Goal: Ask a question

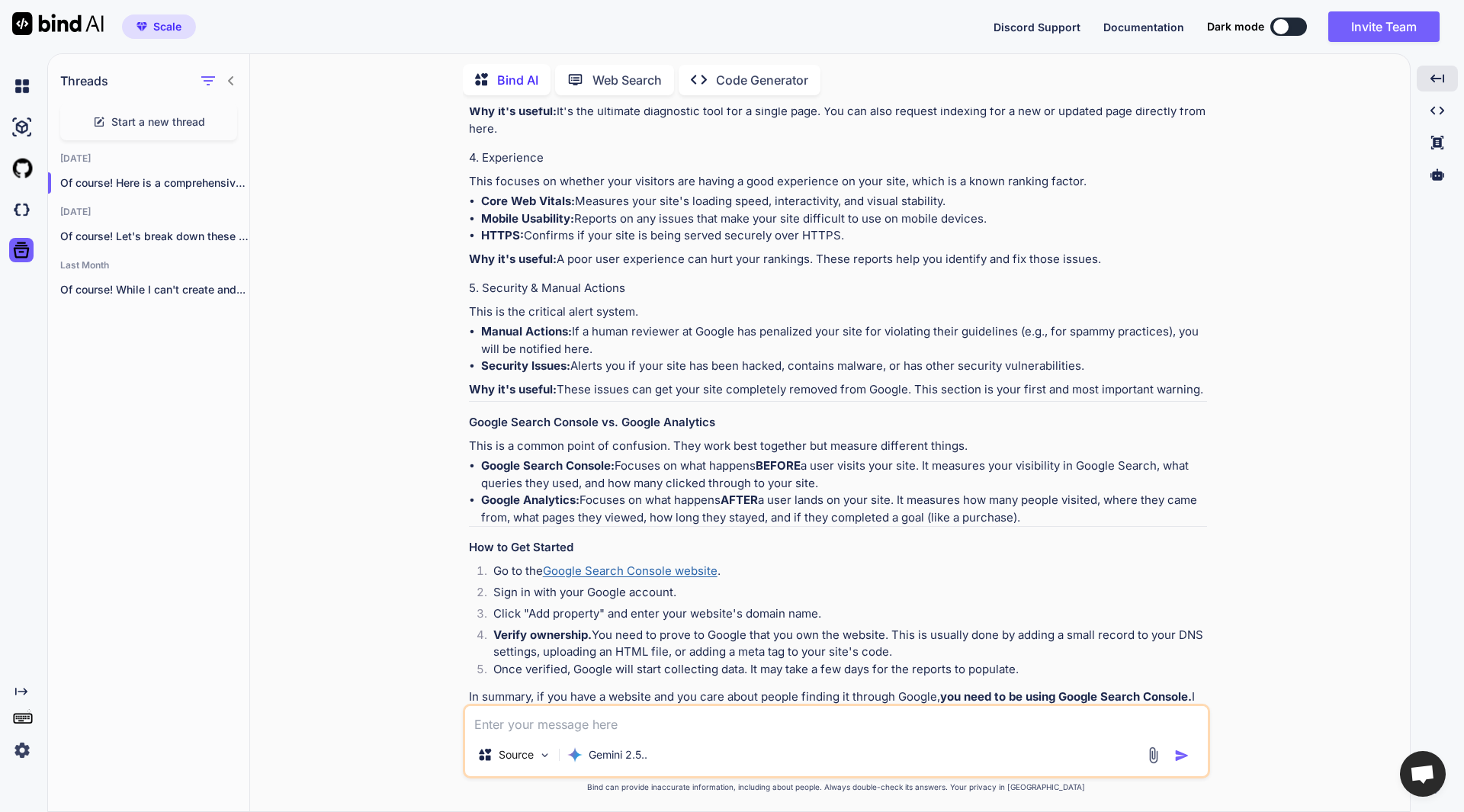
scroll to position [1098, 0]
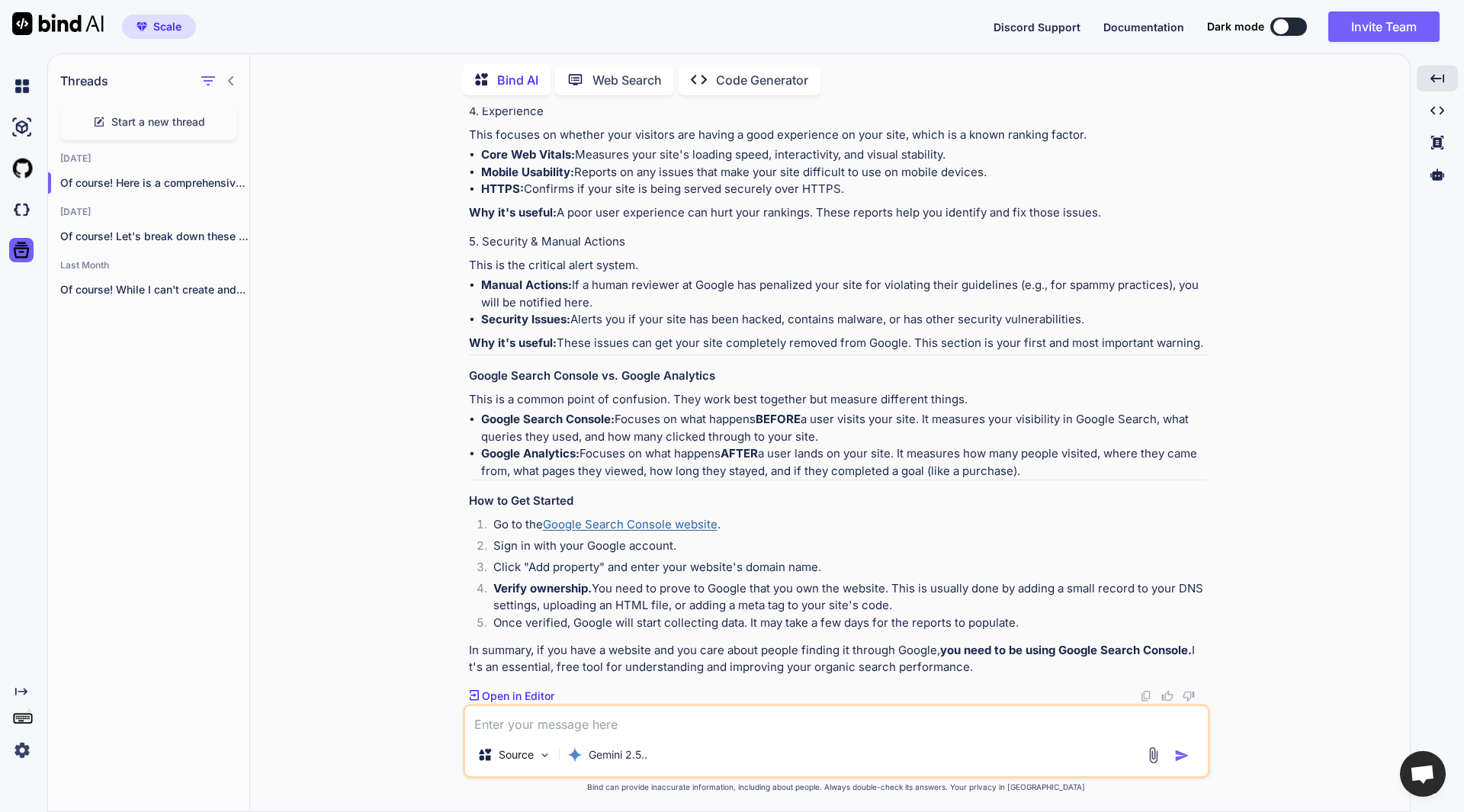
click at [165, 25] on span "Scale" at bounding box center [167, 26] width 28 height 15
click at [1120, 27] on span "Documentation" at bounding box center [1144, 27] width 81 height 13
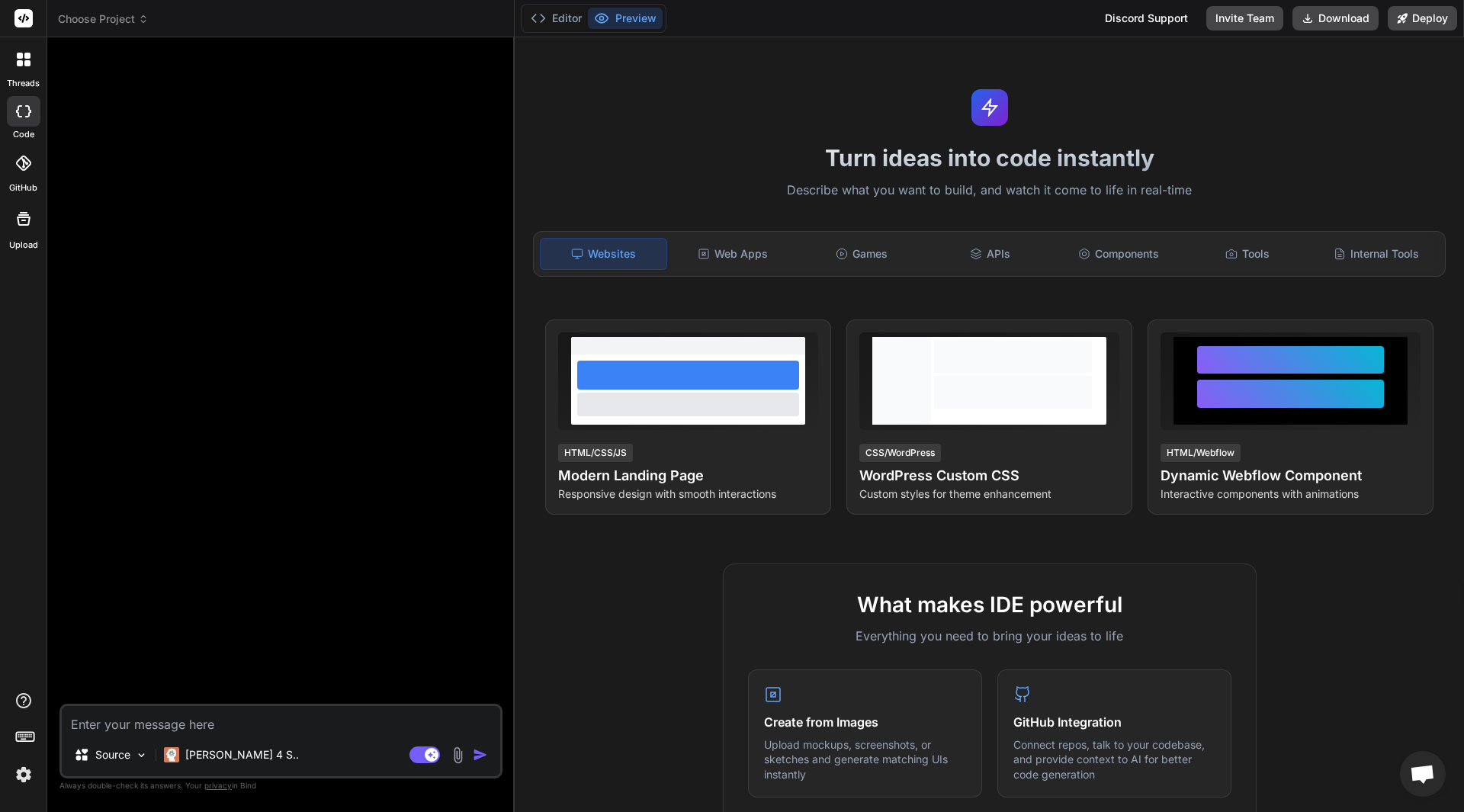
click at [26, 22] on rect at bounding box center [23, 18] width 18 height 18
click at [92, 23] on span "Choose Project" at bounding box center [104, 19] width 91 height 15
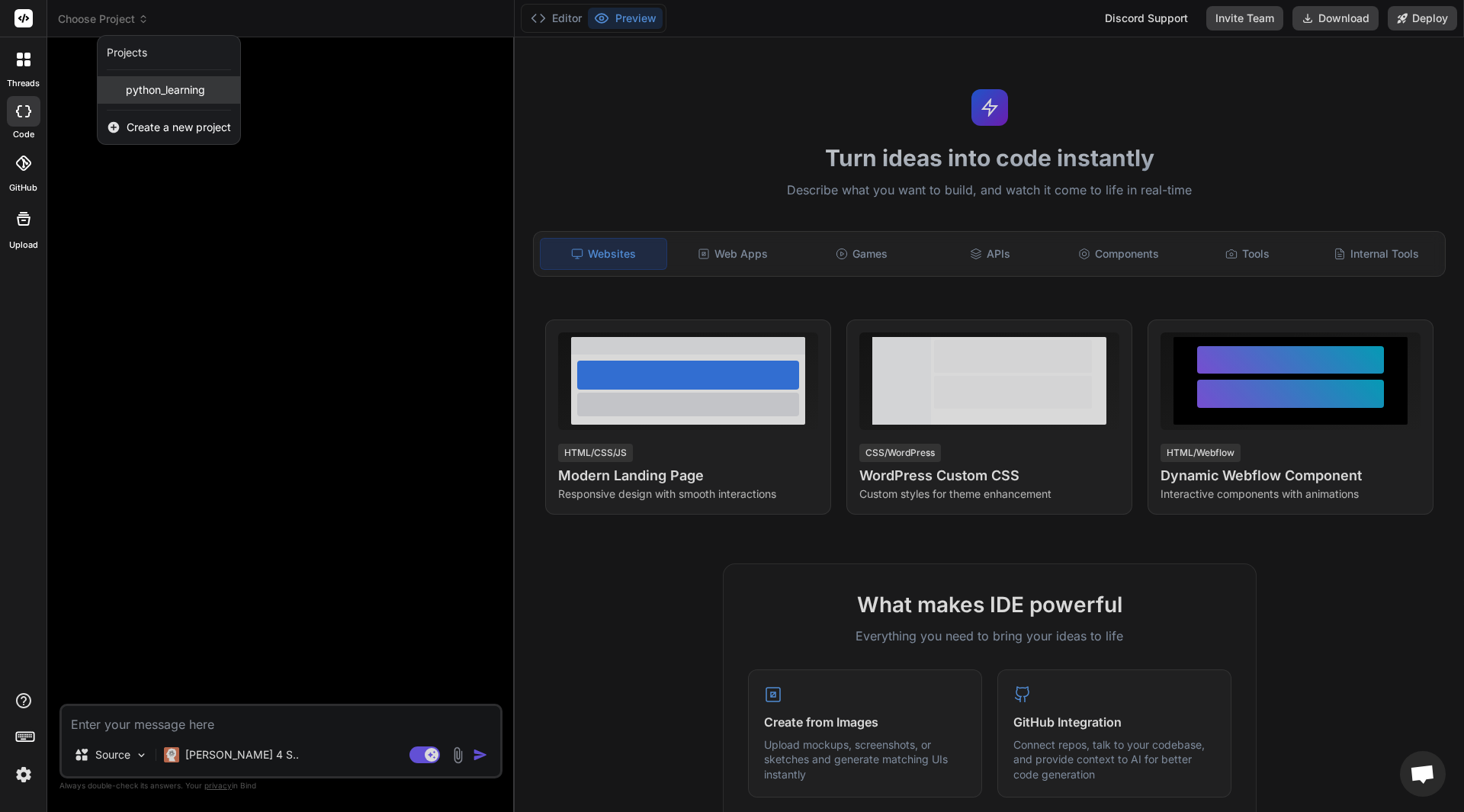
click at [148, 91] on span "python_learning" at bounding box center [166, 89] width 79 height 15
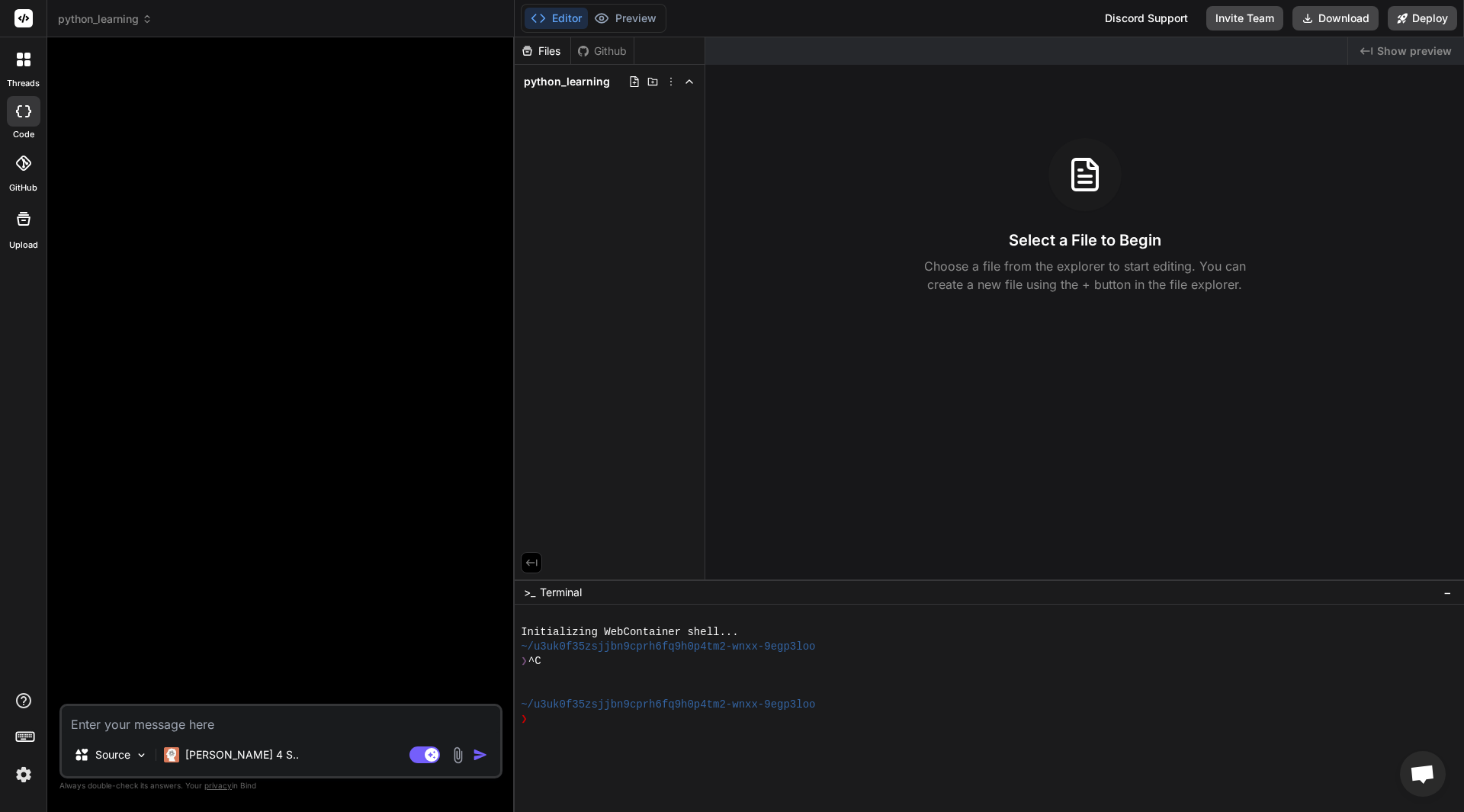
click at [34, 56] on div at bounding box center [23, 59] width 32 height 32
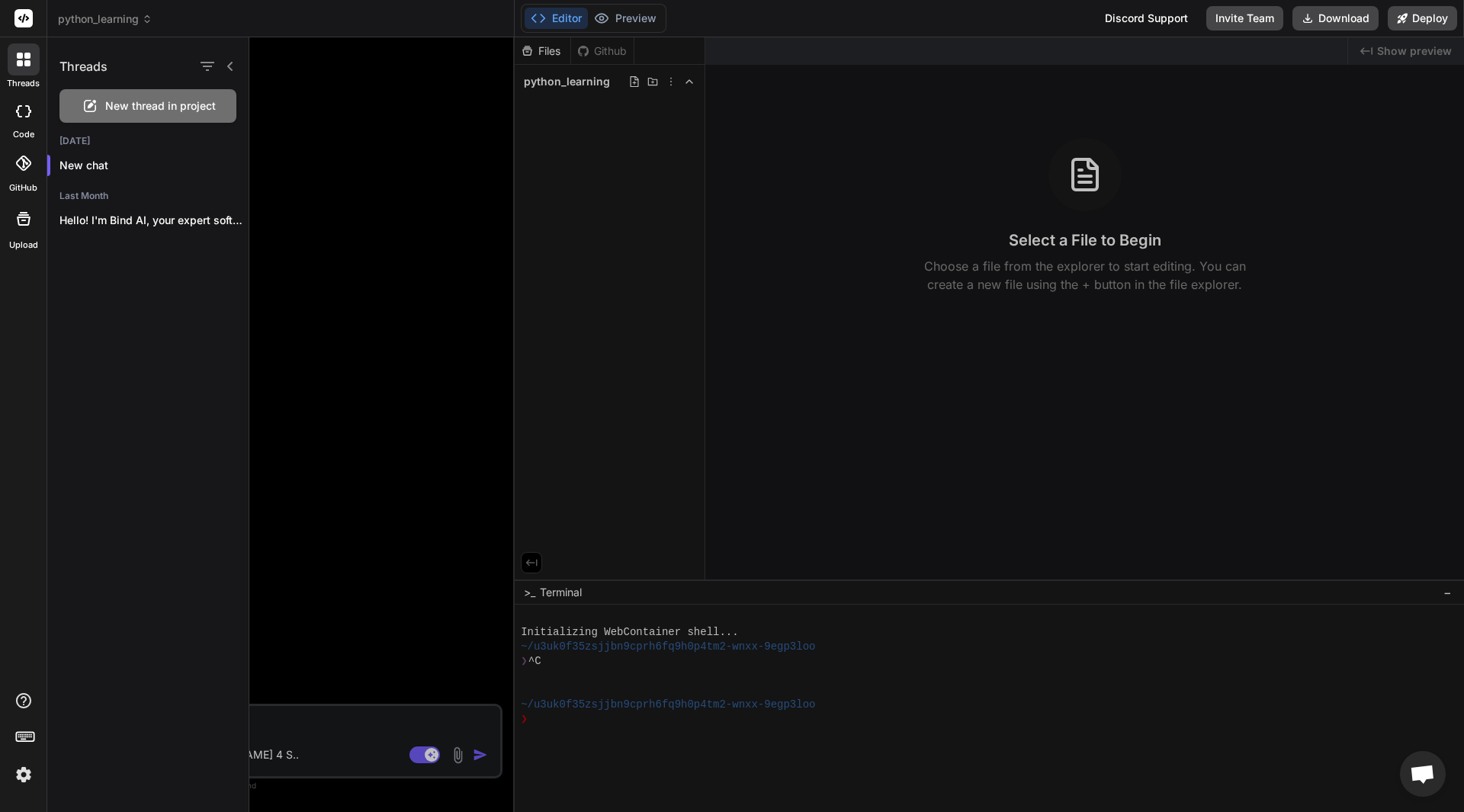
click at [640, 91] on div at bounding box center [856, 424] width 1215 height 774
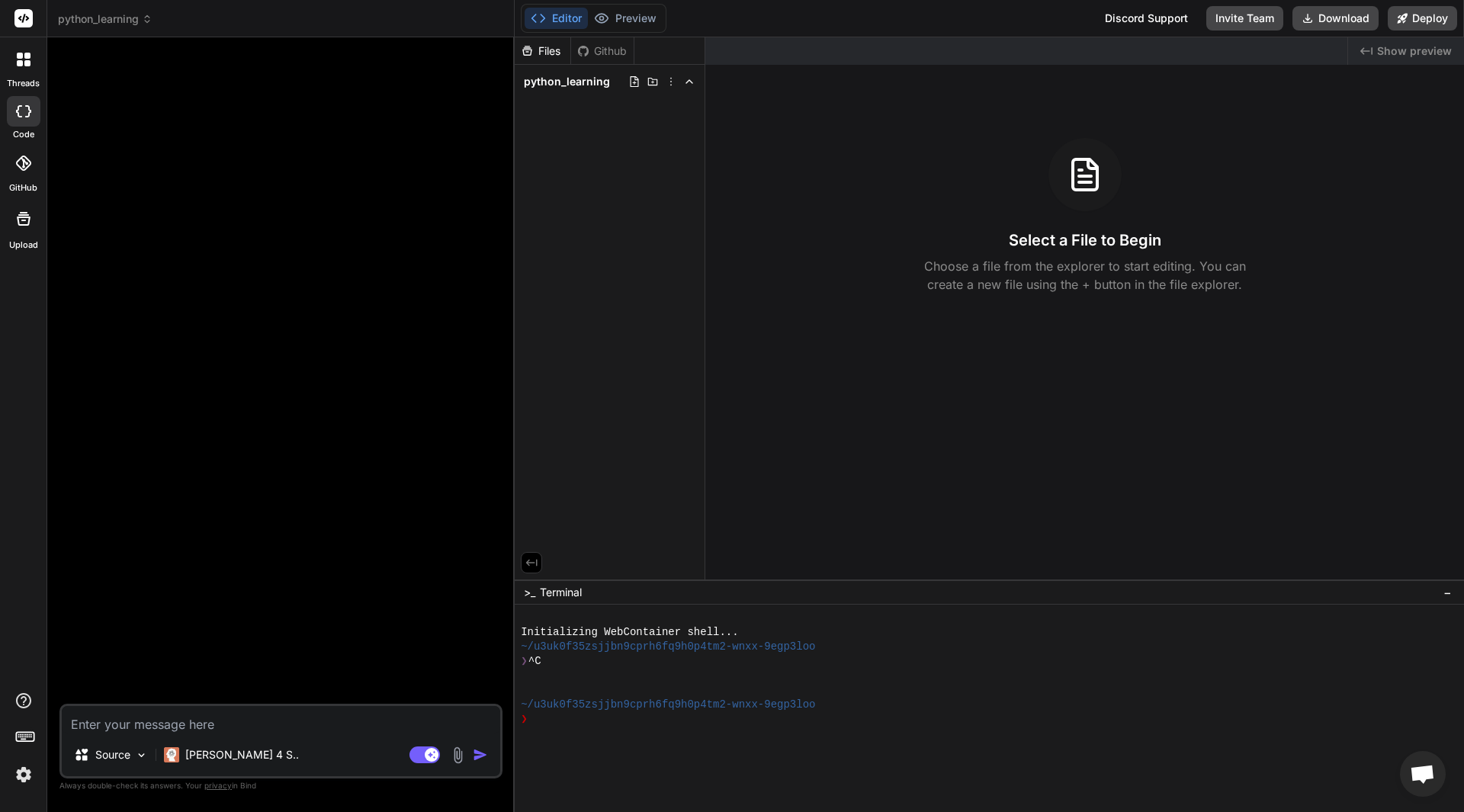
click at [635, 82] on icon at bounding box center [634, 81] width 12 height 12
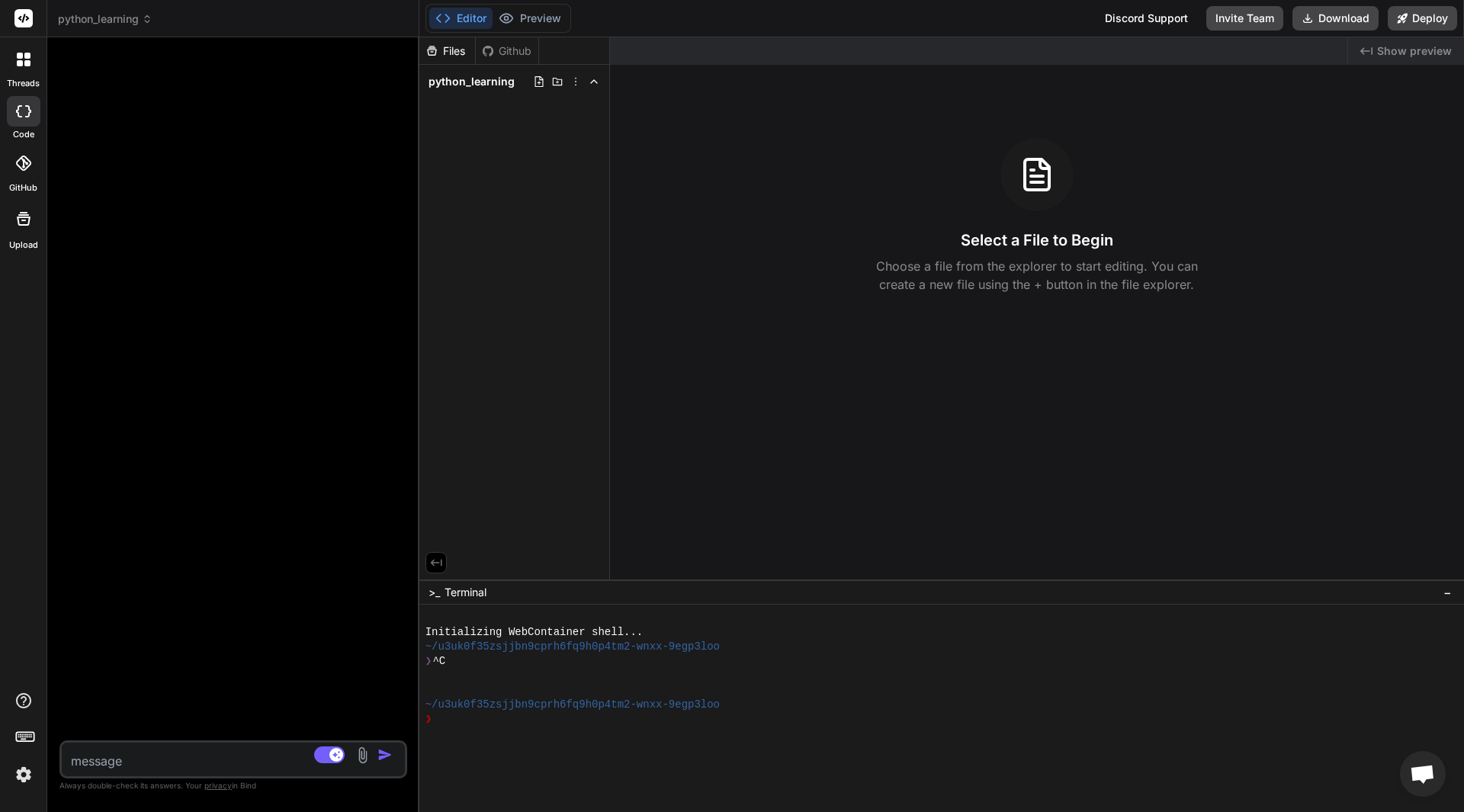
drag, startPoint x: 514, startPoint y: 188, endPoint x: 384, endPoint y: 186, distance: 130.0
click at [384, 186] on div "Bind AI Web Search Created with Pixso. Code Generator Source Claude 4 S.. Agent…" at bounding box center [233, 424] width 372 height 774
click at [25, 63] on icon at bounding box center [26, 63] width 6 height 6
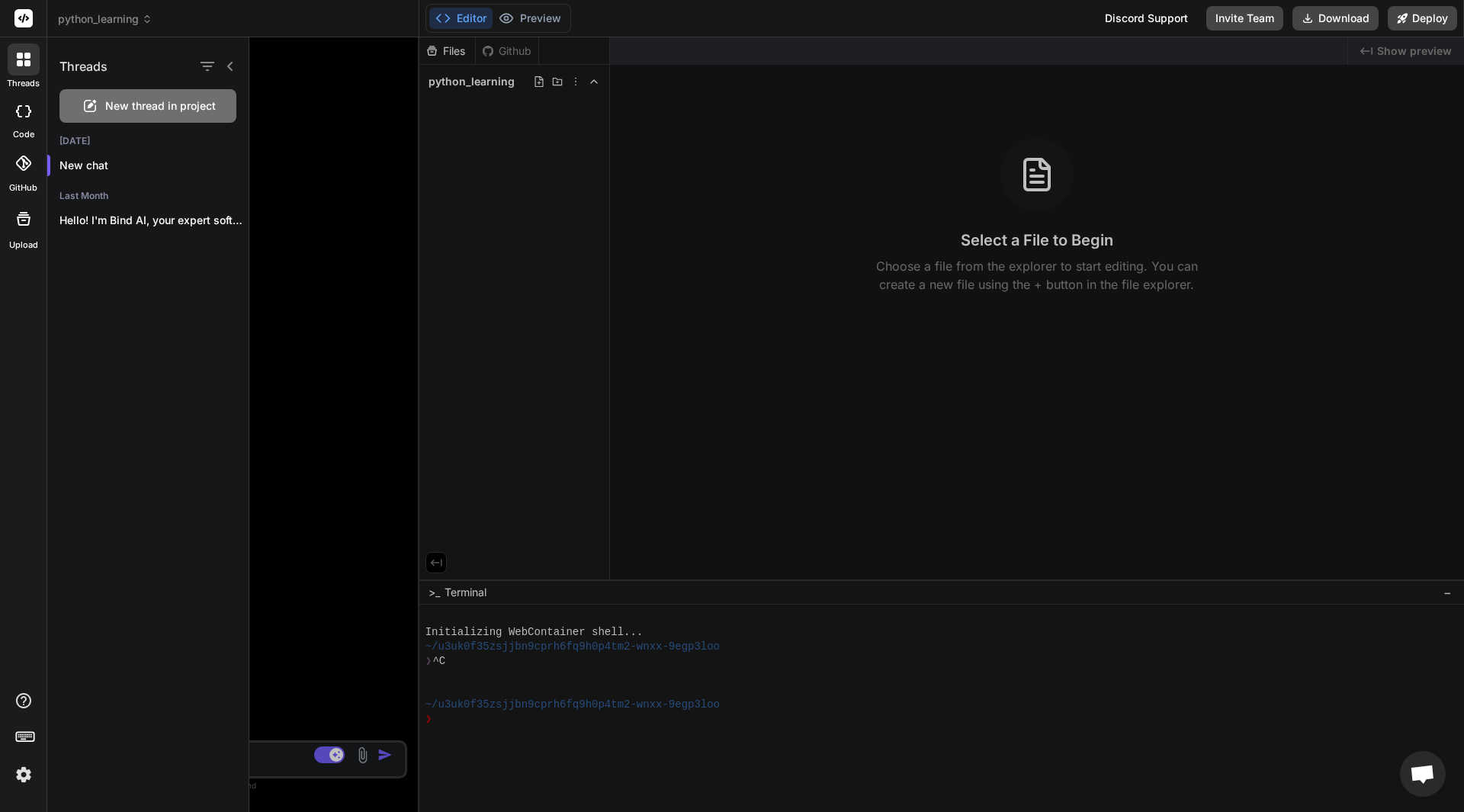
click at [675, 270] on div at bounding box center [856, 424] width 1215 height 774
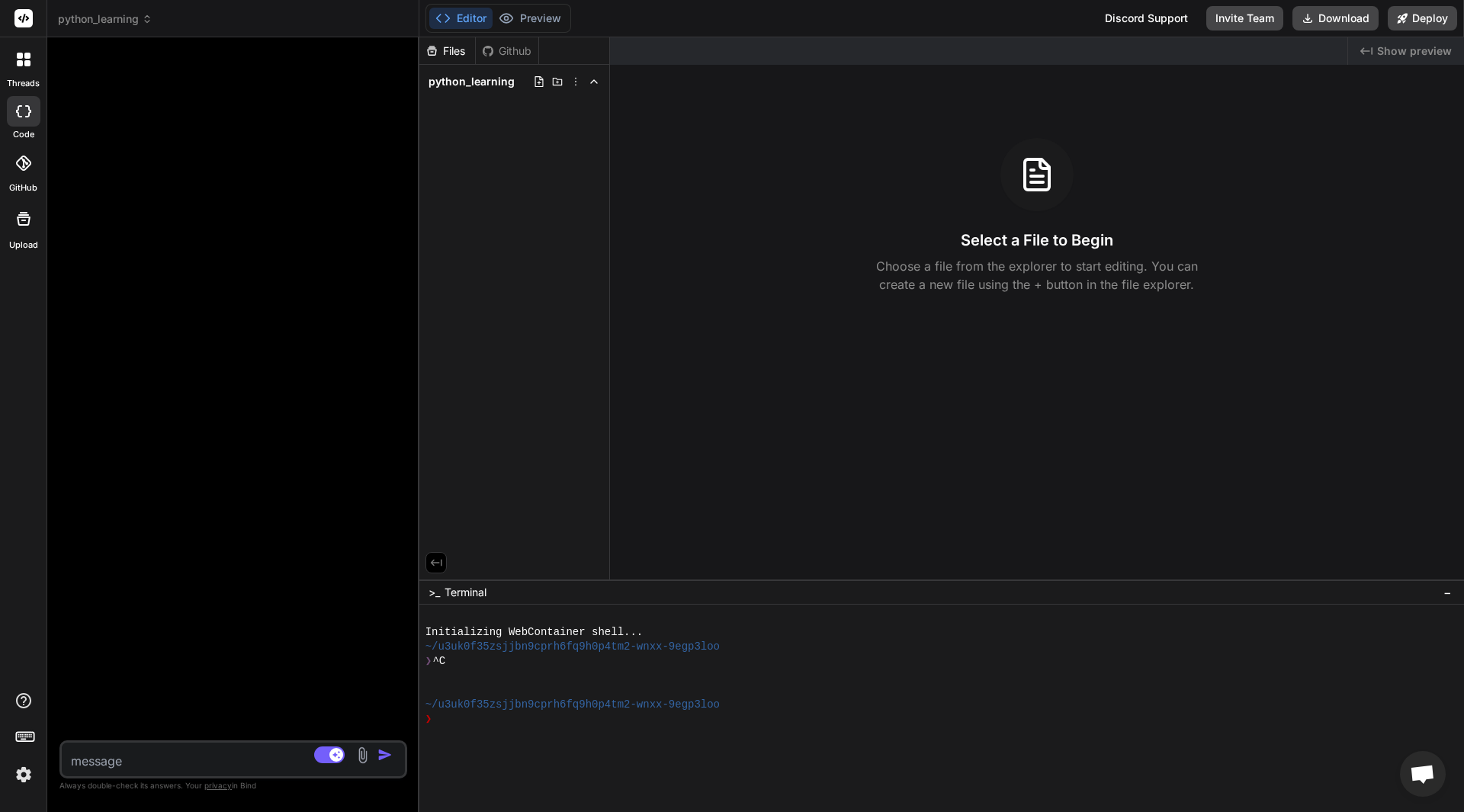
click at [21, 60] on icon at bounding box center [19, 63] width 6 height 6
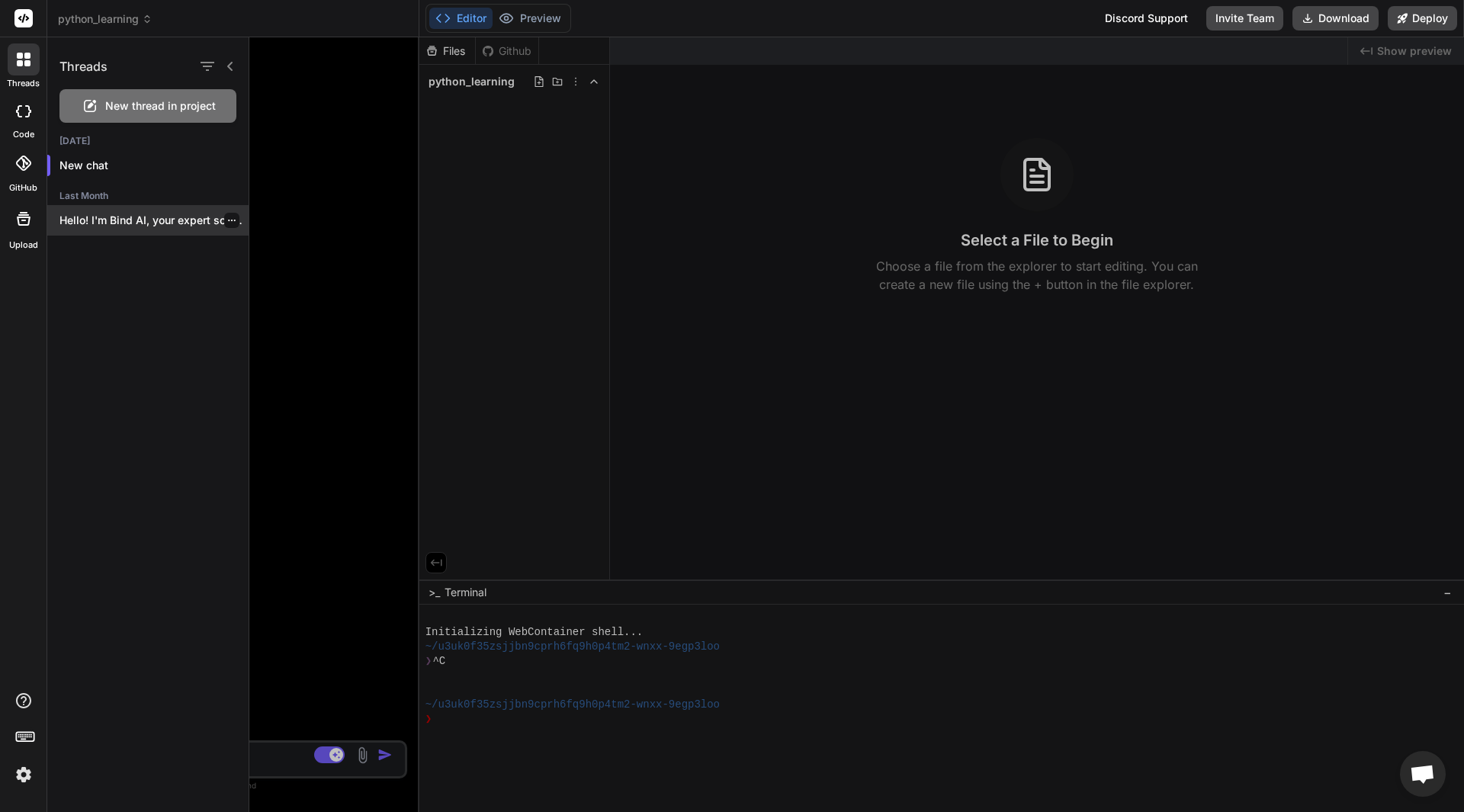
click at [160, 216] on p "Hello! I'm Bind AI, your expert software..." at bounding box center [154, 220] width 189 height 15
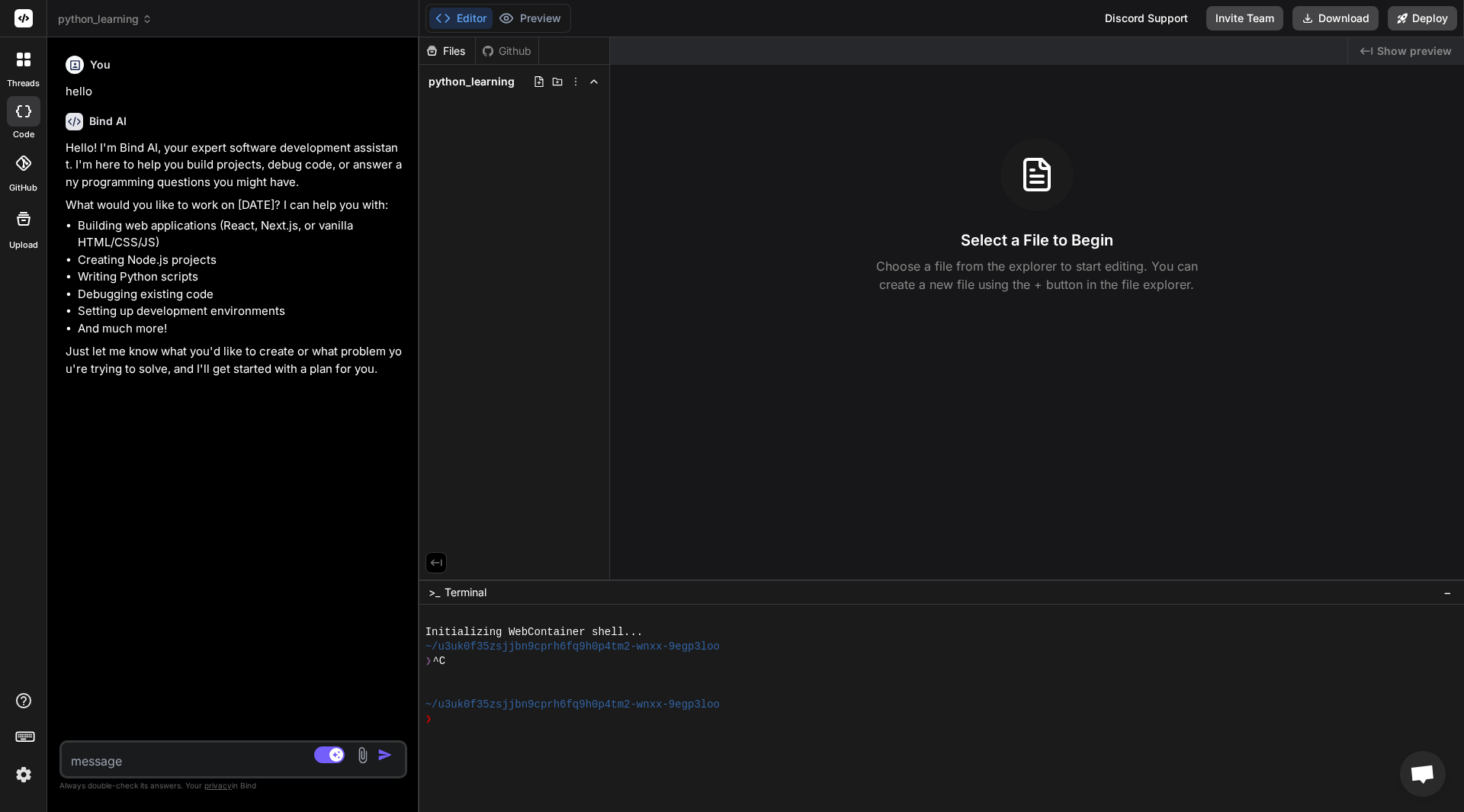
type textarea "x"
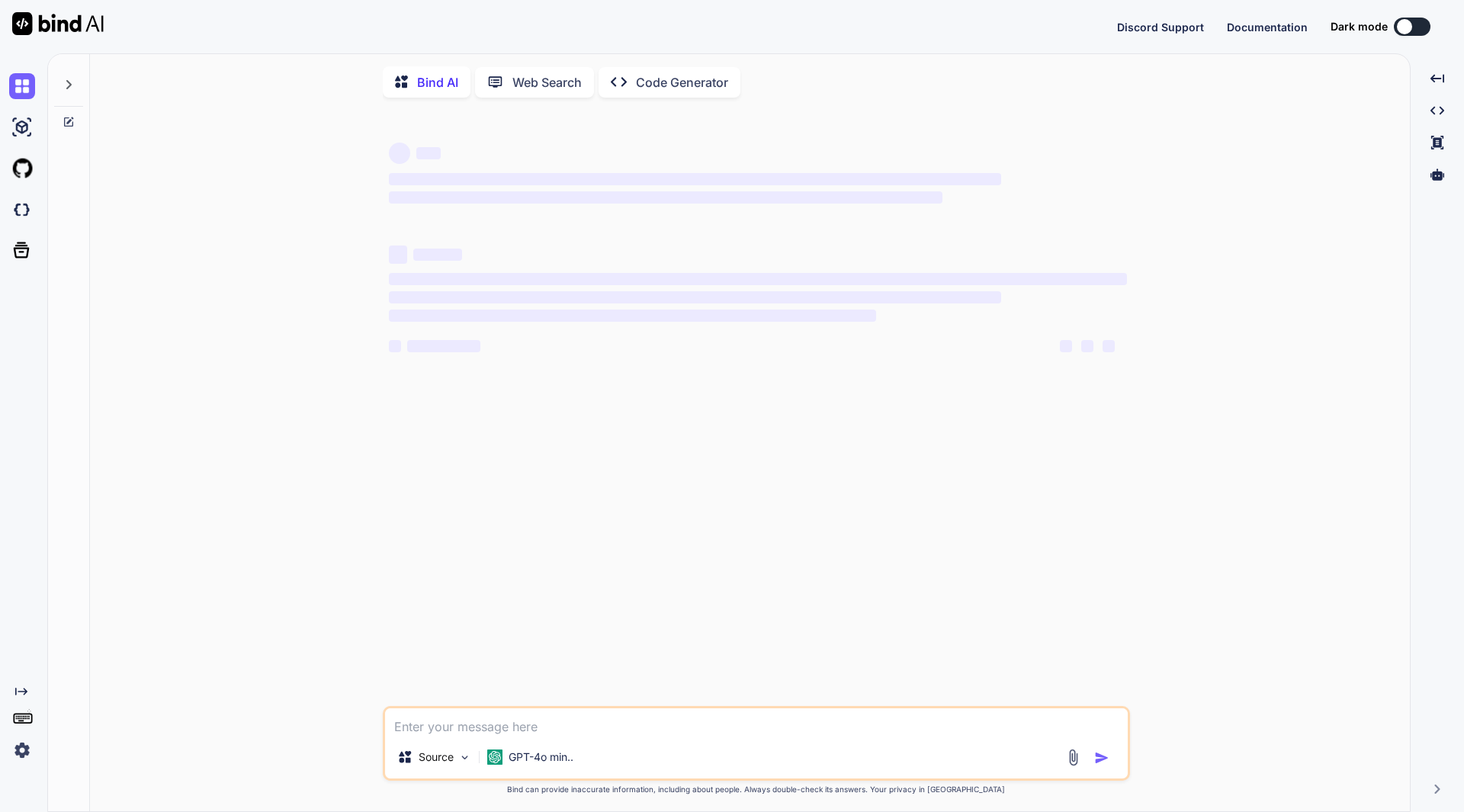
type textarea "x"
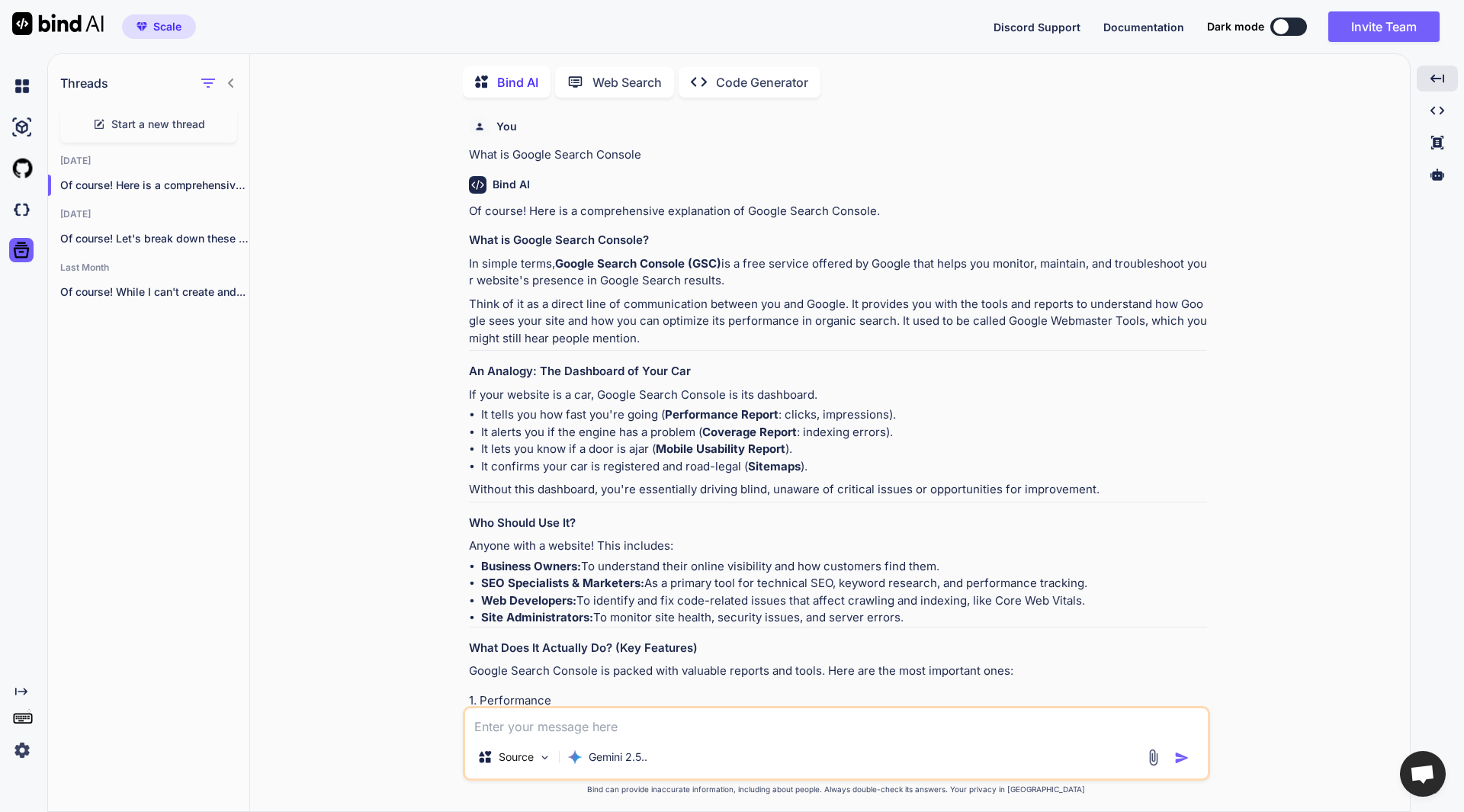
scroll to position [1098, 0]
